Goal: Obtain resource: Obtain resource

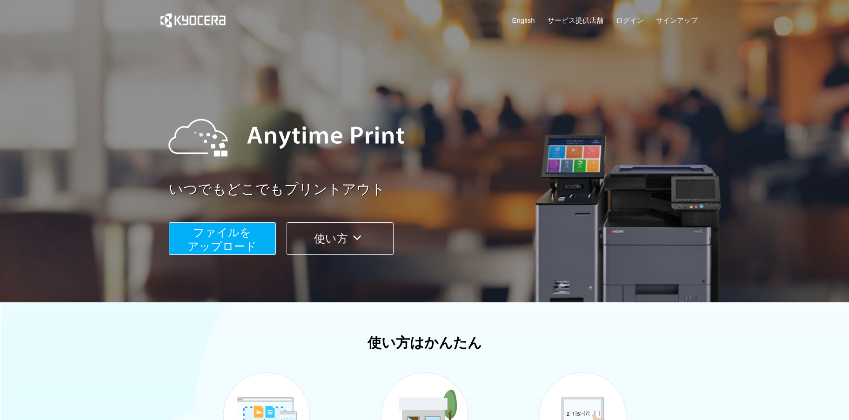
click at [243, 247] on span "ファイルを ​​アップロード" at bounding box center [221, 239] width 69 height 27
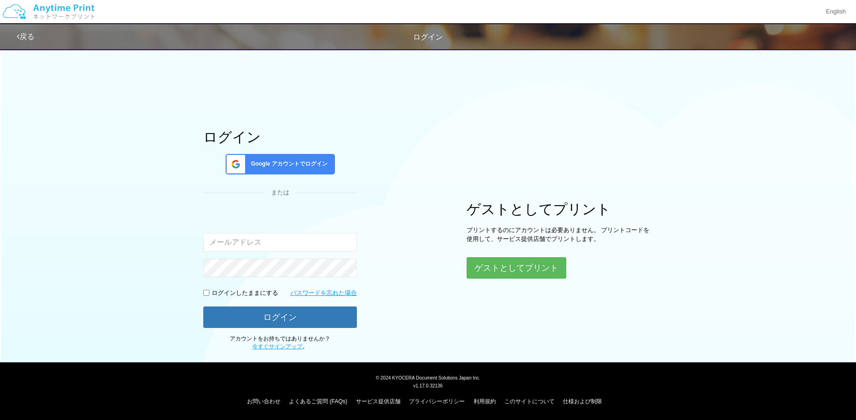
type input "[EMAIL_ADDRESS][DOMAIN_NAME]"
click at [537, 270] on button "ゲストとしてプリント" at bounding box center [515, 268] width 99 height 20
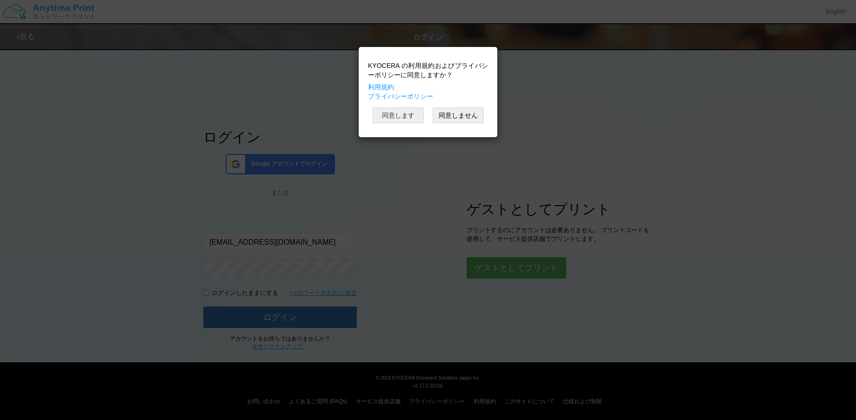
click at [400, 115] on button "同意します" at bounding box center [397, 115] width 51 height 16
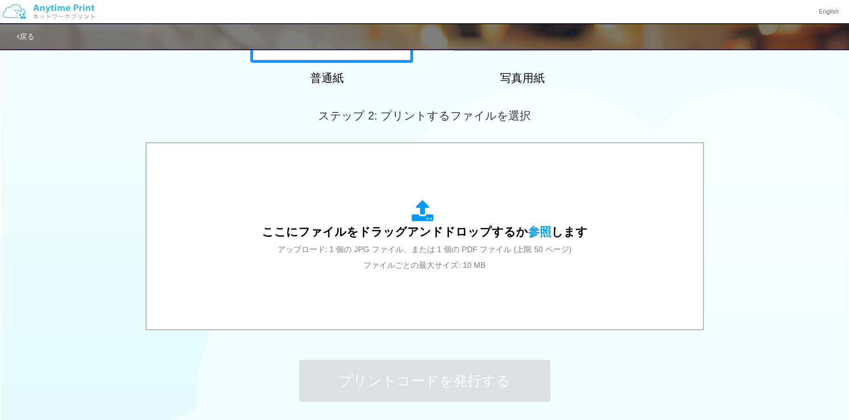
scroll to position [212, 0]
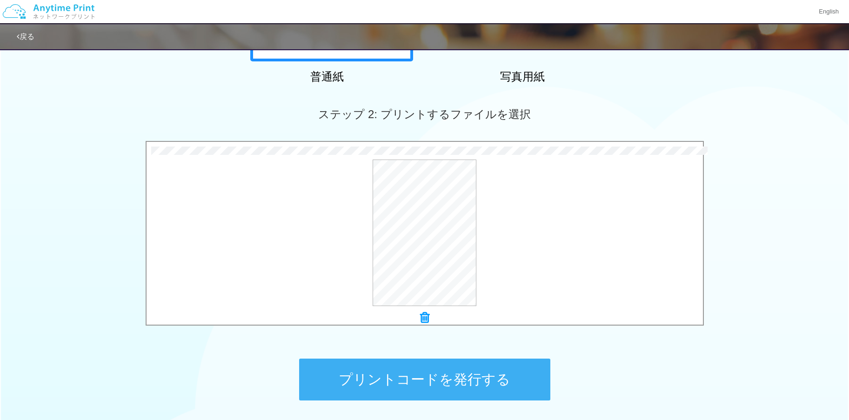
click at [503, 385] on button "プリントコードを発行する" at bounding box center [424, 379] width 251 height 42
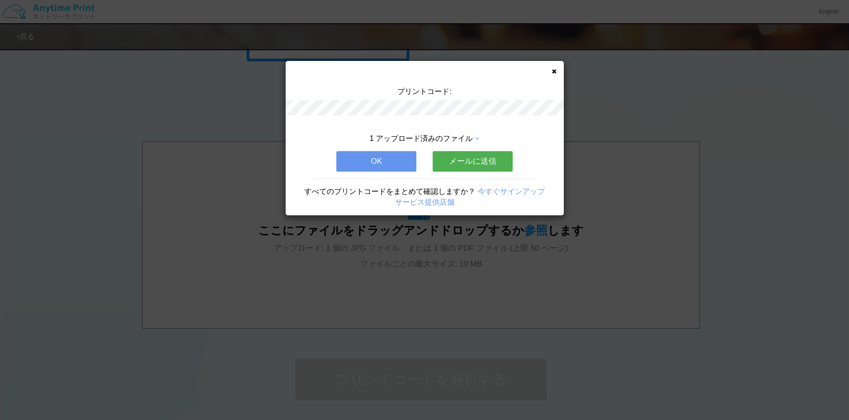
scroll to position [0, 0]
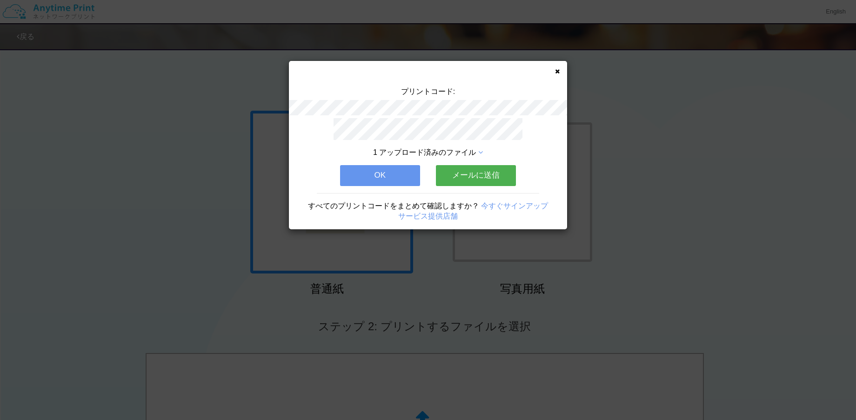
click at [473, 174] on button "メールに送信" at bounding box center [476, 175] width 80 height 20
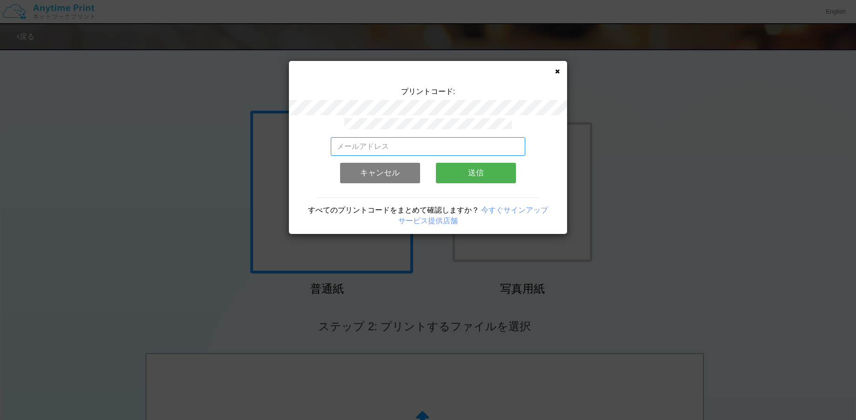
click at [383, 143] on input "email" at bounding box center [428, 146] width 195 height 19
click at [361, 143] on input "[EMAIL_ADDRESS][DOMAIN_NAME]" at bounding box center [428, 146] width 195 height 19
type input "[EMAIL_ADDRESS][DOMAIN_NAME]"
click at [445, 165] on button "送信" at bounding box center [476, 173] width 80 height 20
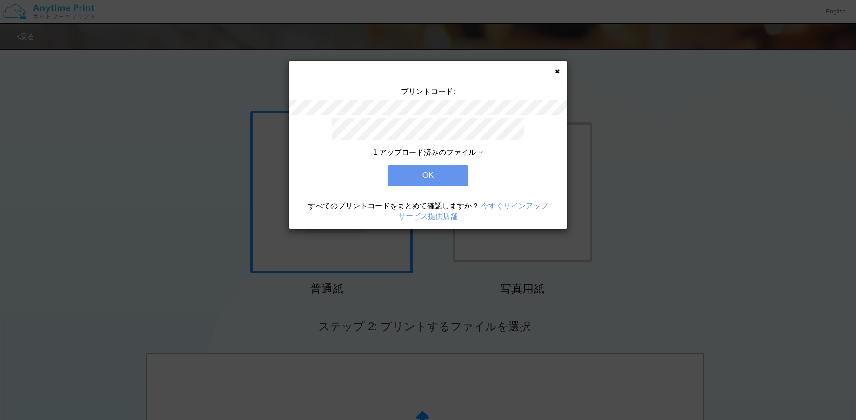
click at [448, 174] on button "OK" at bounding box center [428, 175] width 80 height 20
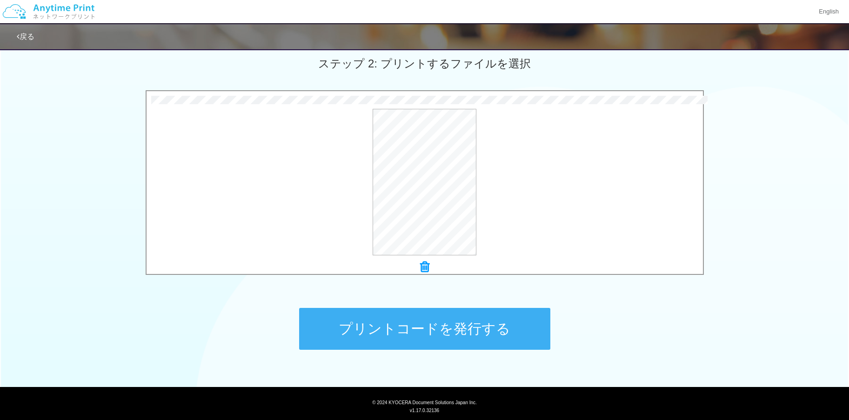
scroll to position [272, 0]
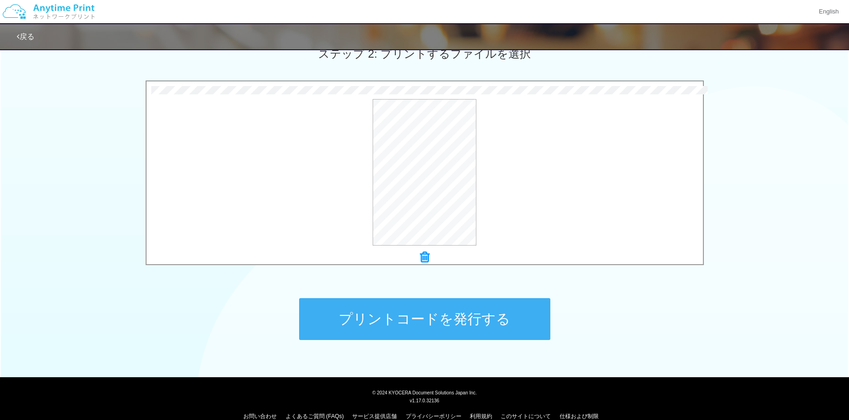
click at [526, 310] on button "プリントコードを発行する" at bounding box center [424, 319] width 251 height 42
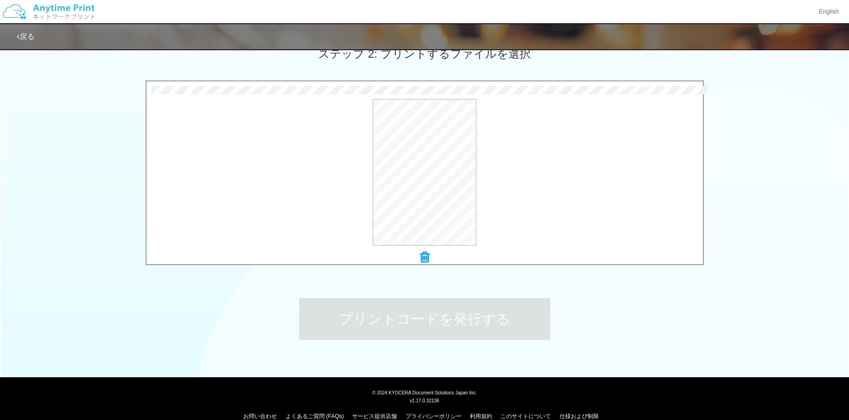
scroll to position [0, 0]
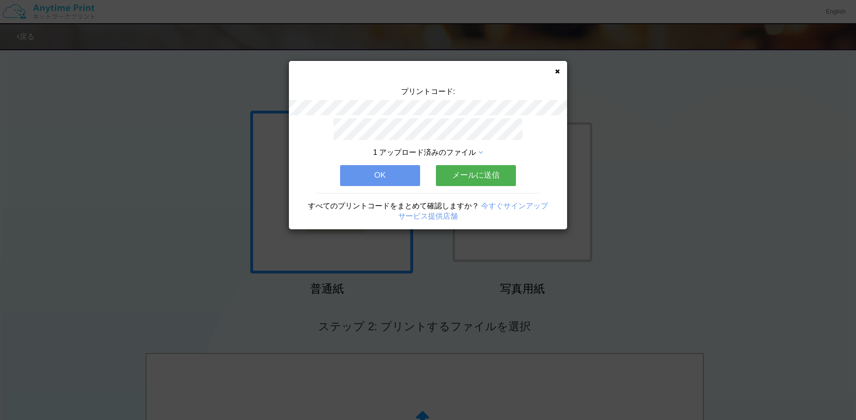
click at [491, 173] on button "メールに送信" at bounding box center [476, 175] width 80 height 20
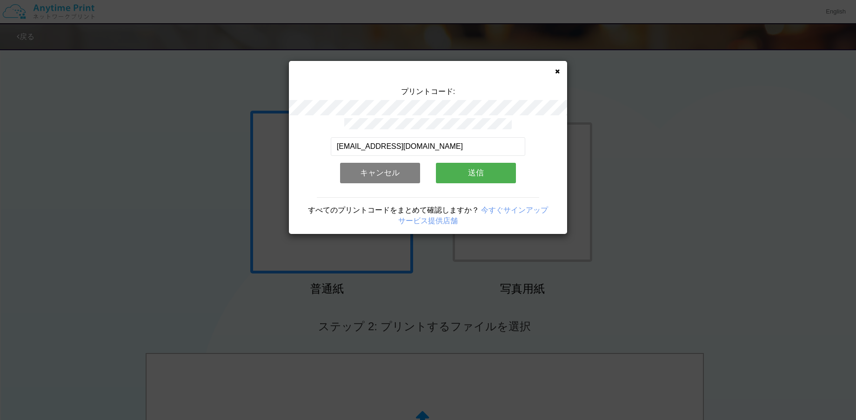
click at [483, 171] on button "送信" at bounding box center [476, 173] width 80 height 20
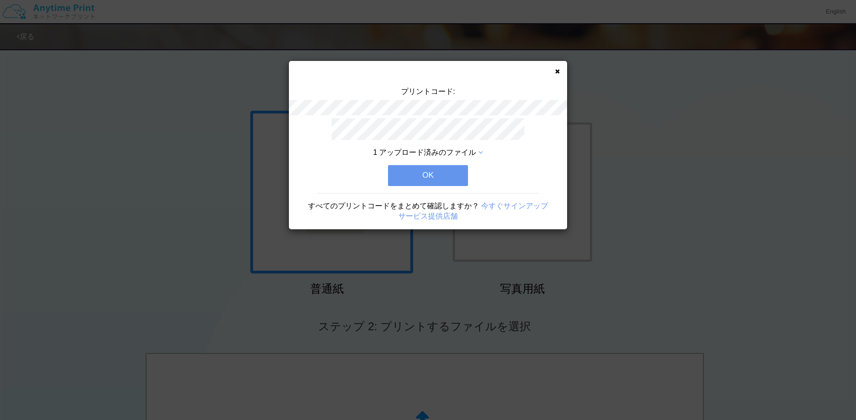
click at [451, 169] on button "OK" at bounding box center [428, 175] width 80 height 20
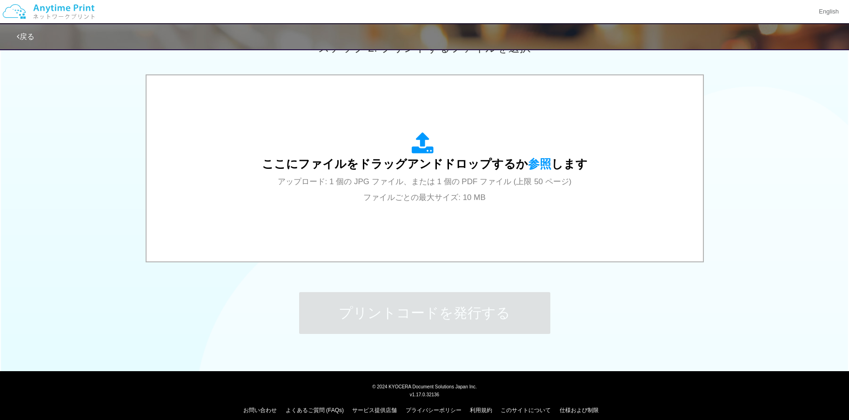
scroll to position [287, 0]
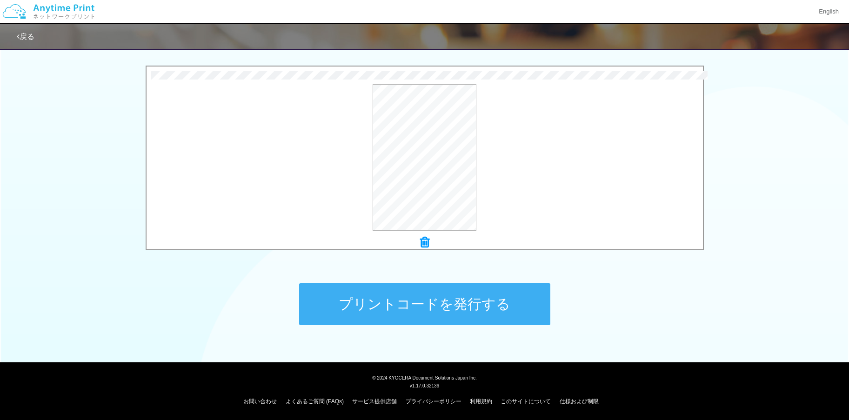
click at [522, 308] on button "プリントコードを発行する" at bounding box center [424, 304] width 251 height 42
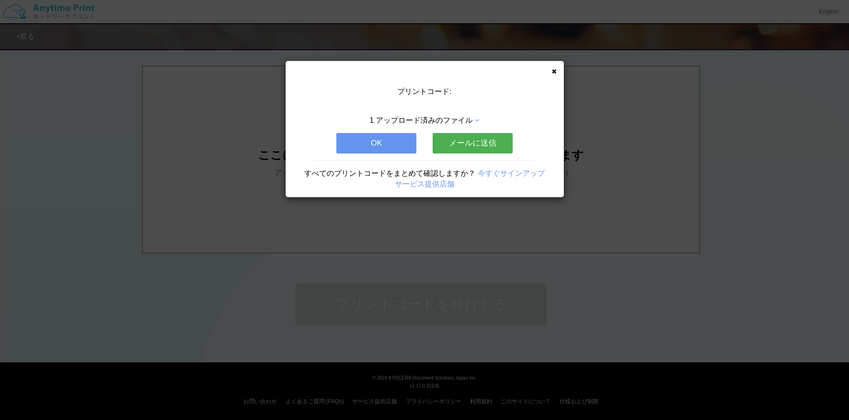
scroll to position [0, 0]
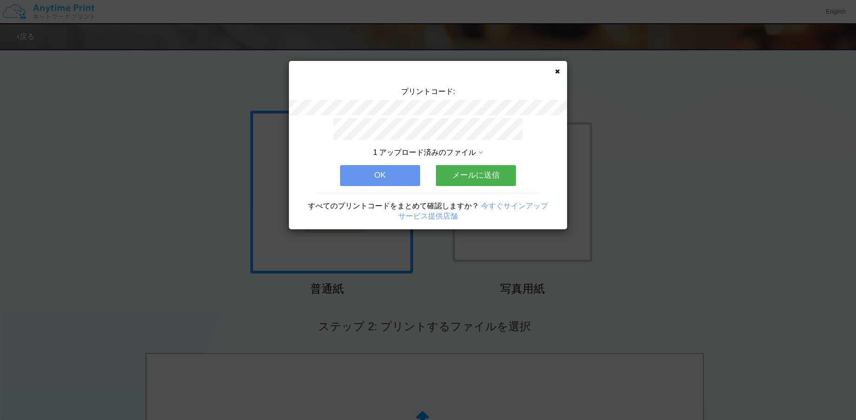
click at [478, 175] on button "メールに送信" at bounding box center [476, 175] width 80 height 20
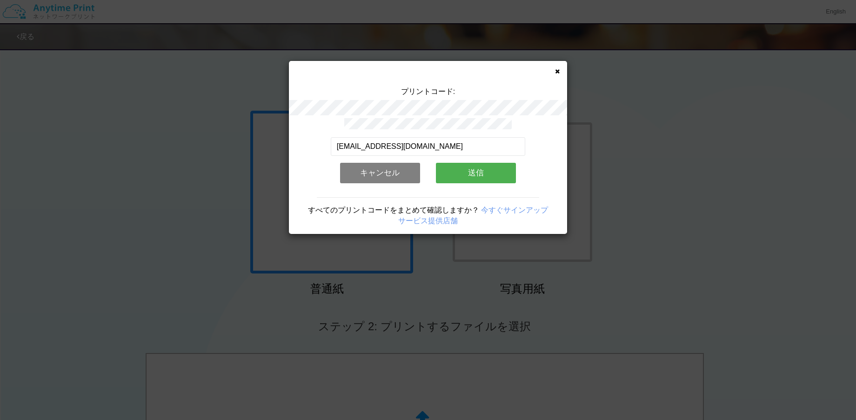
click at [506, 173] on button "送信" at bounding box center [476, 173] width 80 height 20
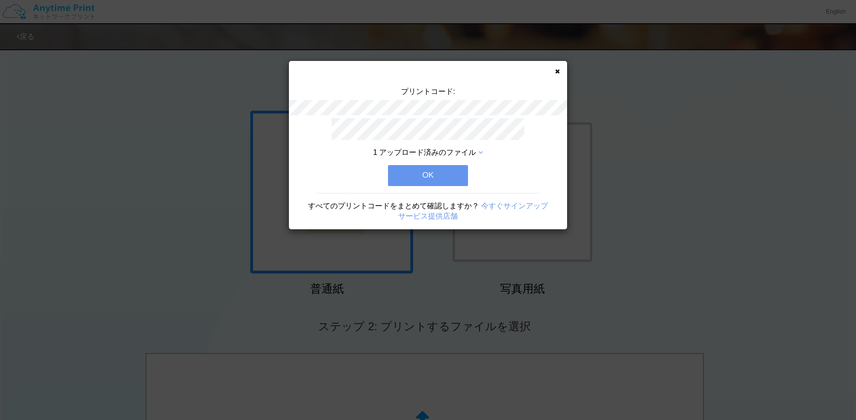
click at [449, 172] on button "OK" at bounding box center [428, 175] width 80 height 20
